Goal: Transaction & Acquisition: Purchase product/service

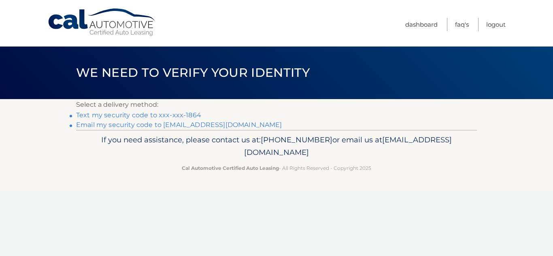
click at [131, 118] on link "Text my security code to xxx-xxx-1864" at bounding box center [138, 115] width 125 height 8
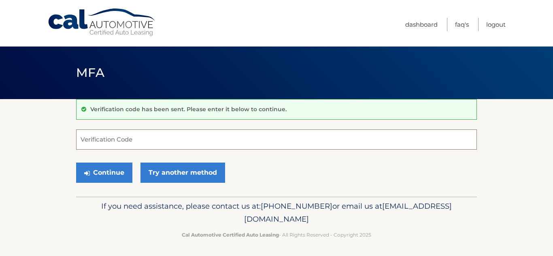
click at [124, 137] on input "Verification Code" at bounding box center [276, 139] width 401 height 20
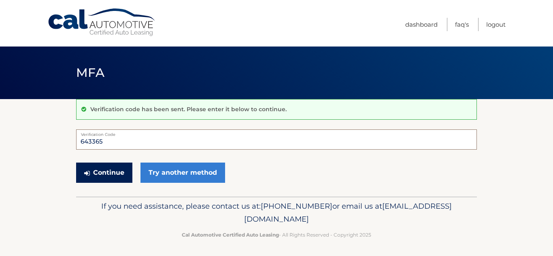
type input "643365"
click at [109, 174] on button "Continue" at bounding box center [104, 173] width 56 height 20
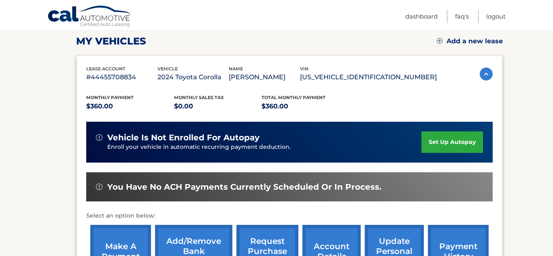
scroll to position [179, 0]
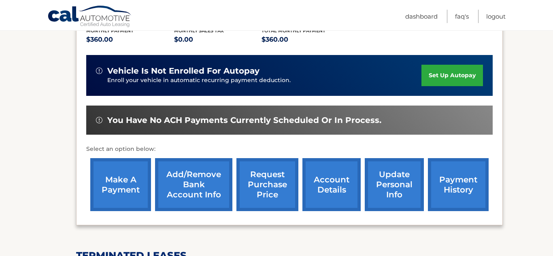
click at [118, 193] on link "make a payment" at bounding box center [120, 184] width 61 height 53
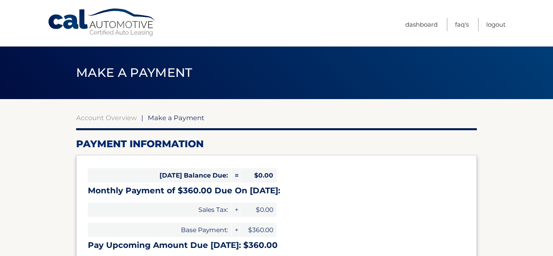
select select "ZTNjODczNzItMzVlNi00M2IyLTljN2ItM2I0ZWM1ODQ4MDBl"
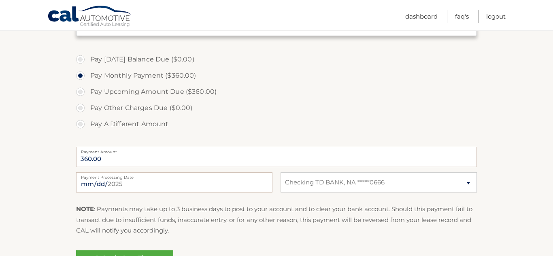
scroll to position [322, 0]
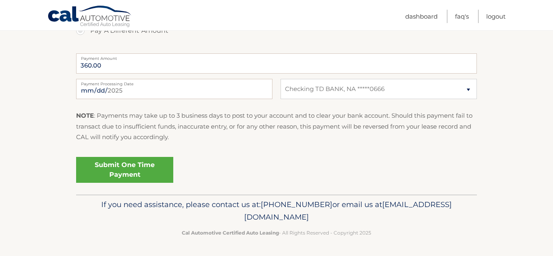
click at [125, 170] on link "Submit One Time Payment" at bounding box center [124, 170] width 97 height 26
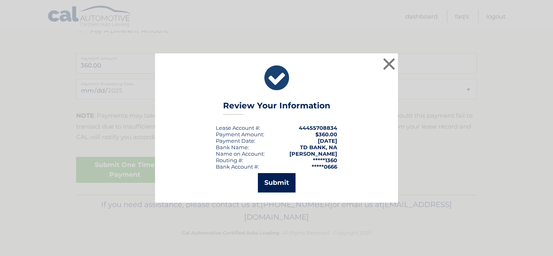
click at [265, 184] on button "Submit" at bounding box center [277, 182] width 38 height 19
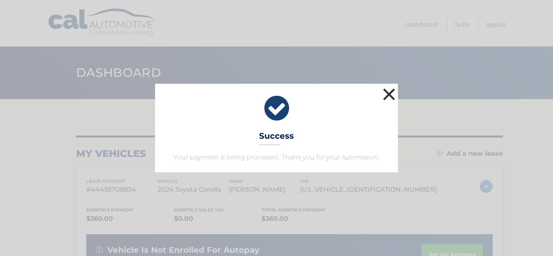
click at [389, 93] on button "×" at bounding box center [389, 94] width 16 height 16
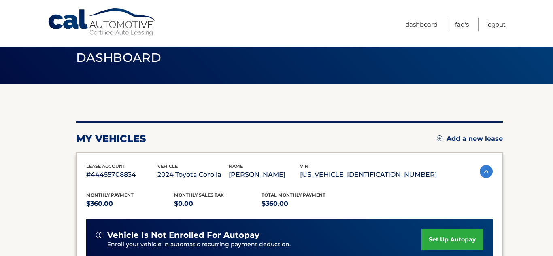
scroll to position [14, 0]
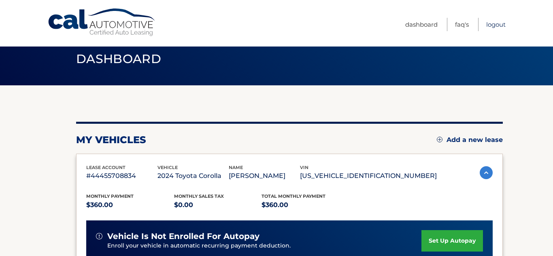
click at [495, 24] on link "Logout" at bounding box center [495, 24] width 19 height 13
